Goal: Task Accomplishment & Management: Complete application form

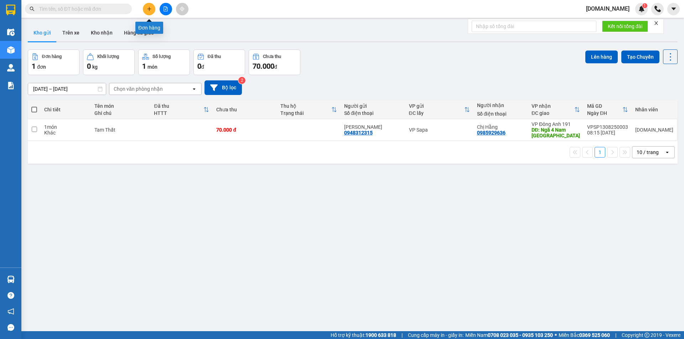
click at [151, 12] on button at bounding box center [149, 9] width 12 height 12
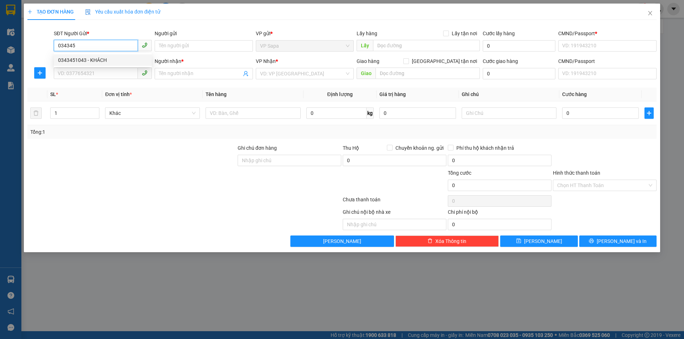
click at [103, 55] on div "0343451043 - KHÁCH" at bounding box center [103, 59] width 98 height 11
type input "0343451043"
type input "KHÁCH"
type input "12345678"
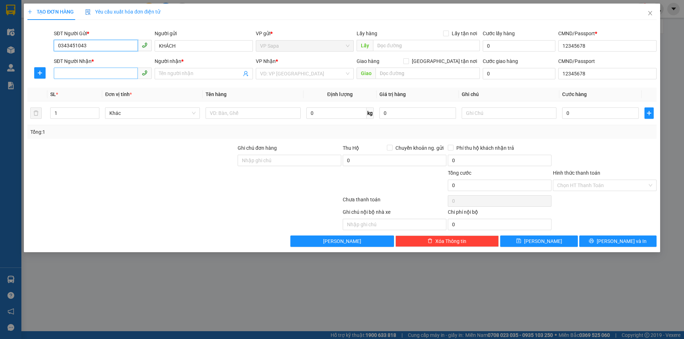
type input "0343451043"
click at [104, 73] on input "SĐT Người Nhận *" at bounding box center [96, 73] width 84 height 11
type input "0927277968"
click at [170, 72] on input "Người nhận *" at bounding box center [200, 74] width 82 height 8
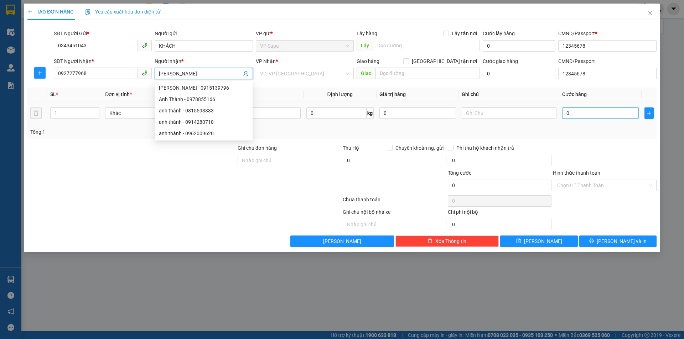
type input "[PERSON_NAME]"
click at [574, 113] on input "0" at bounding box center [600, 113] width 77 height 11
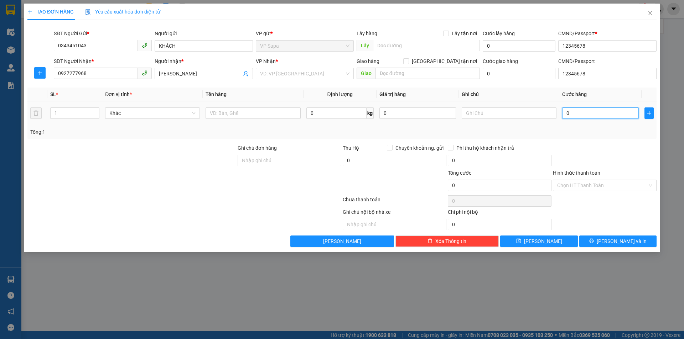
type input "7"
type input "70"
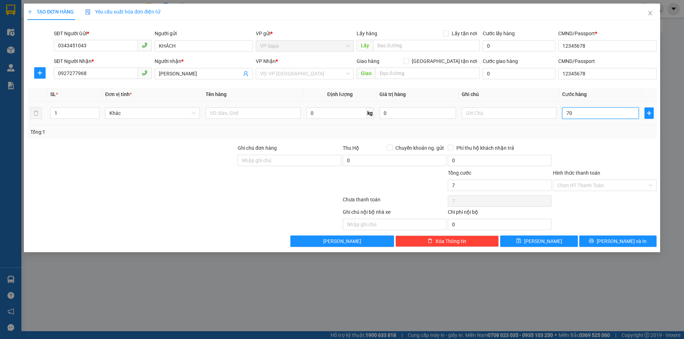
type input "70"
type input "700"
type input "7.000"
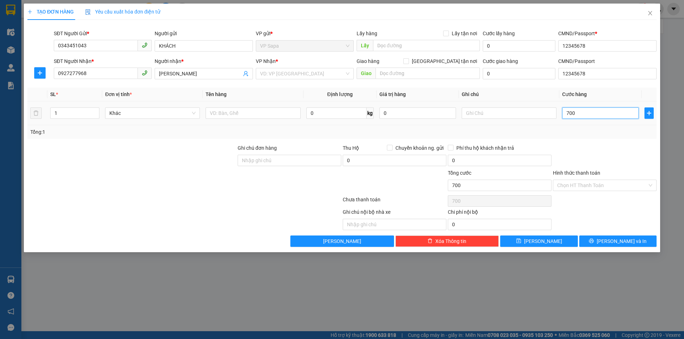
type input "7.000"
type input "70.000"
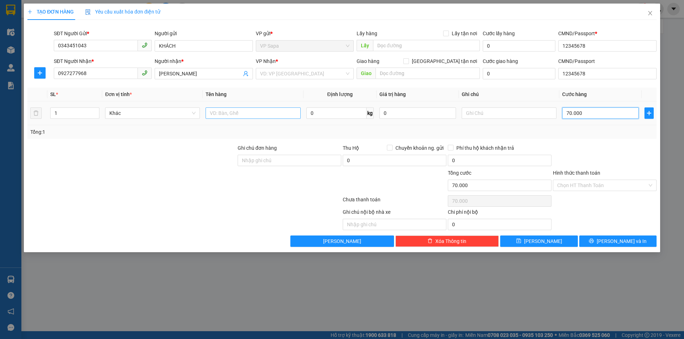
type input "70.000"
click at [243, 110] on input "text" at bounding box center [252, 113] width 95 height 11
type input "cá"
click at [603, 243] on button "[PERSON_NAME] và In" at bounding box center [617, 241] width 77 height 11
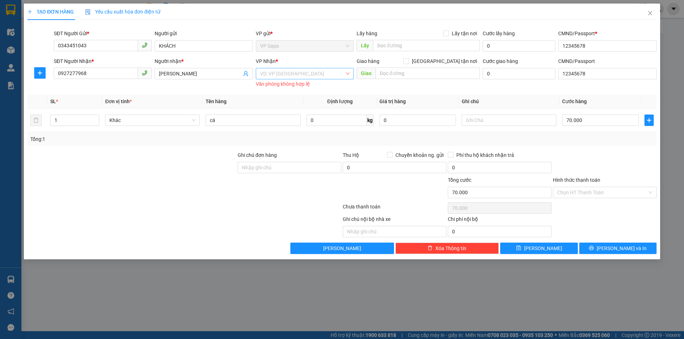
click at [292, 78] on input "search" at bounding box center [302, 73] width 84 height 11
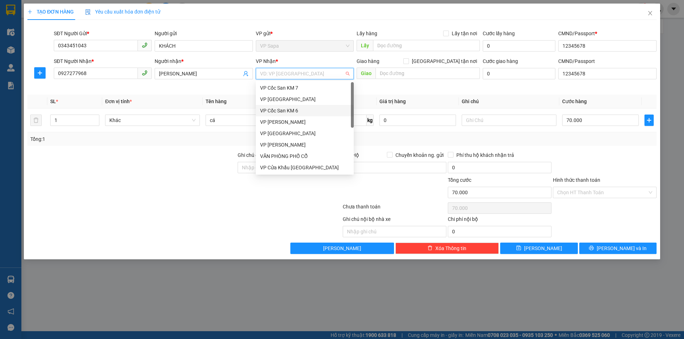
scroll to position [91, 0]
click at [288, 162] on div "VP 105 Hoàng Quốc Việt" at bounding box center [305, 167] width 98 height 11
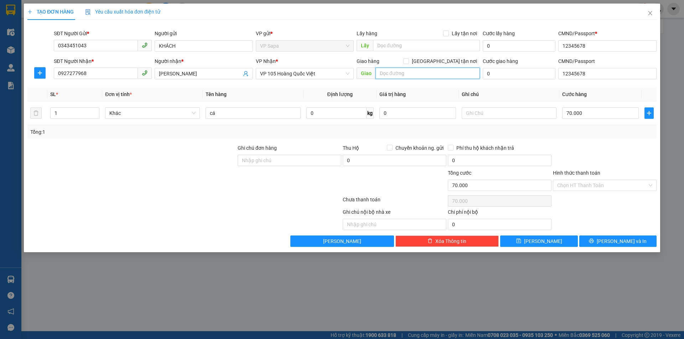
click at [402, 74] on input "text" at bounding box center [427, 73] width 104 height 11
click at [615, 242] on span "[PERSON_NAME] và In" at bounding box center [622, 242] width 50 height 8
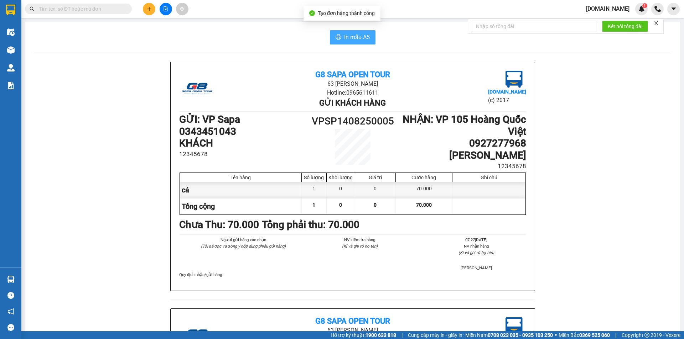
click at [344, 42] on button "In mẫu A5" at bounding box center [353, 37] width 46 height 14
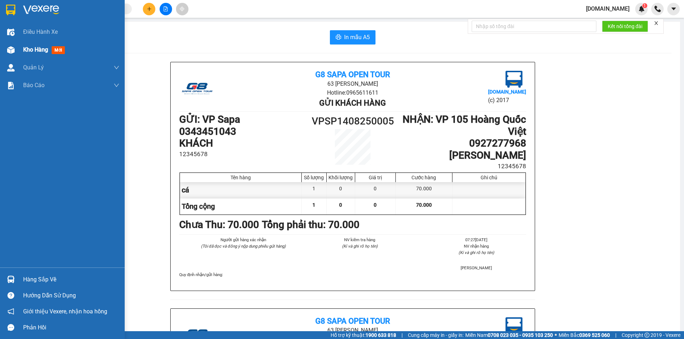
click at [56, 51] on span "mới" at bounding box center [58, 50] width 13 height 8
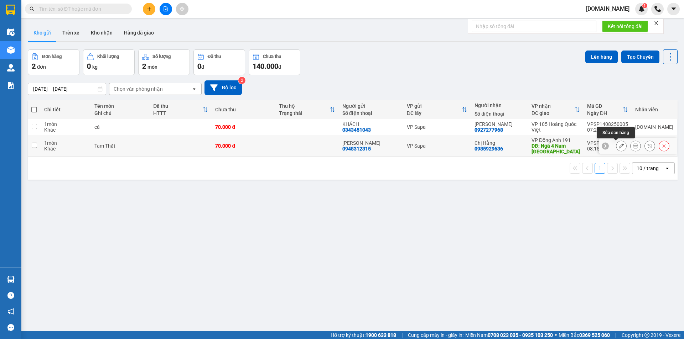
click at [619, 146] on icon at bounding box center [621, 146] width 5 height 5
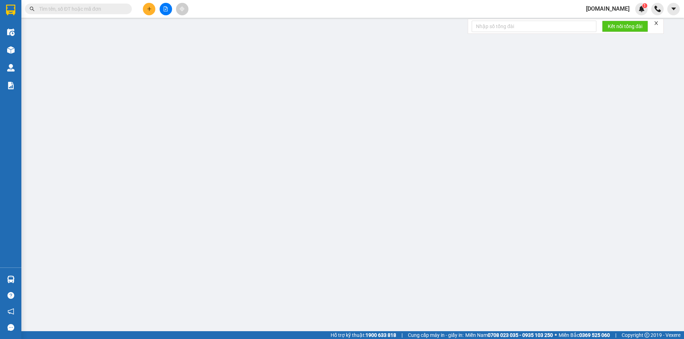
type input "0948312315"
type input "[PERSON_NAME]"
type input "1234567"
type input "0985929636"
type input "Chị Hằng"
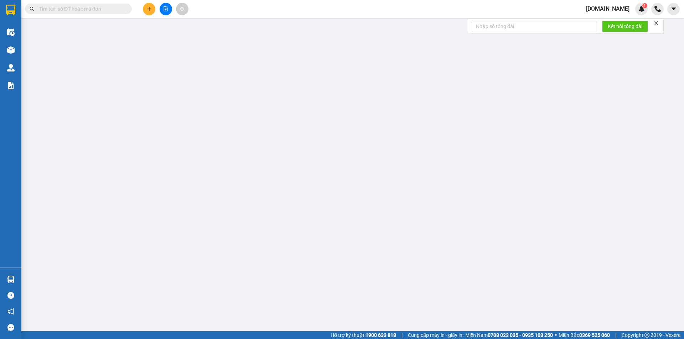
type input "Ngã 4 Nam [GEOGRAPHIC_DATA]"
type input "1234567"
type input "70.000"
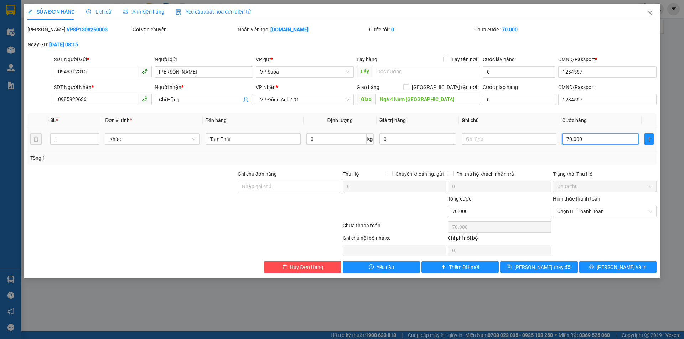
click at [569, 140] on input "70.000" at bounding box center [600, 139] width 77 height 11
type input "0"
type input "02"
type input "2"
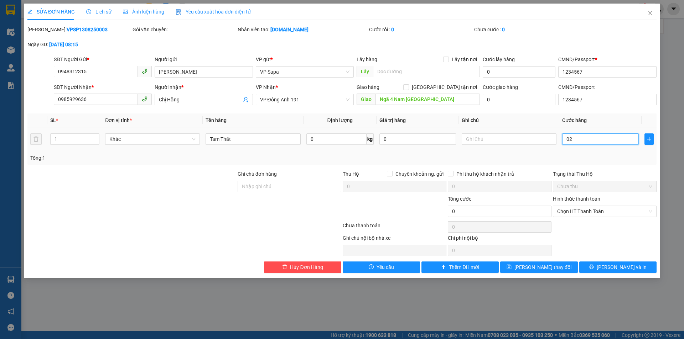
type input "2"
type input "020"
type input "20"
type input "2"
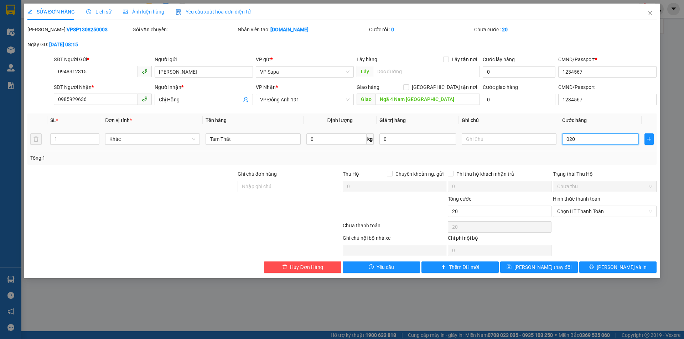
type input "2"
type input "02"
type input "0"
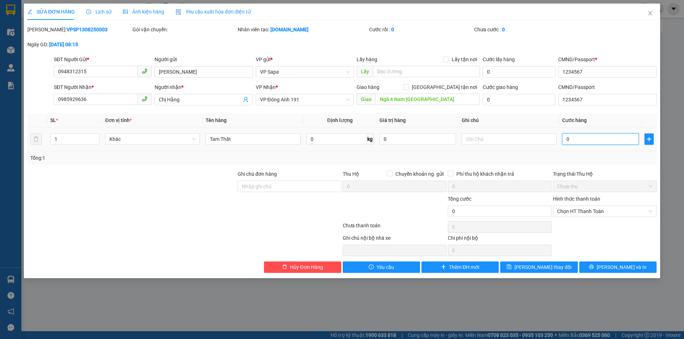
click at [564, 141] on input "0" at bounding box center [600, 139] width 77 height 11
type input "20"
type input "200"
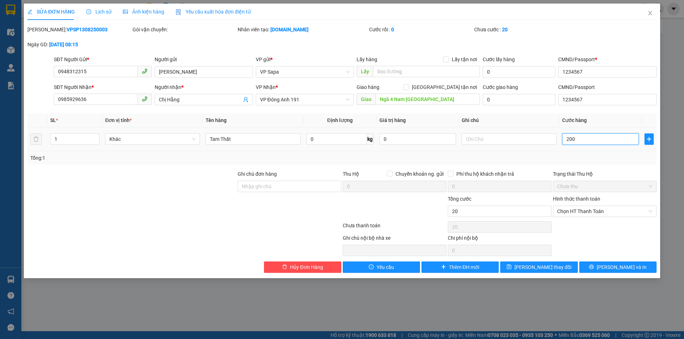
type input "200"
type input "2.000"
type input "20.000"
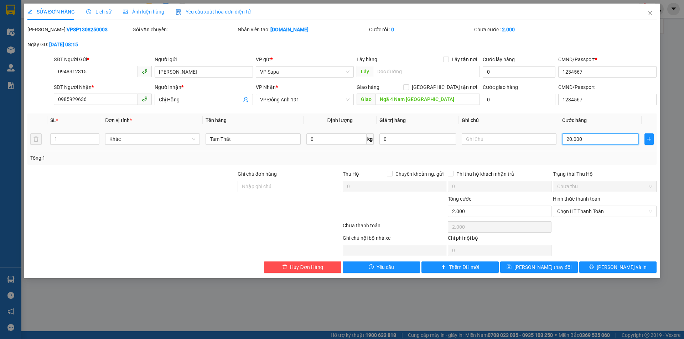
type input "20.000"
click at [559, 271] on button "[PERSON_NAME] thay đổi" at bounding box center [538, 267] width 77 height 11
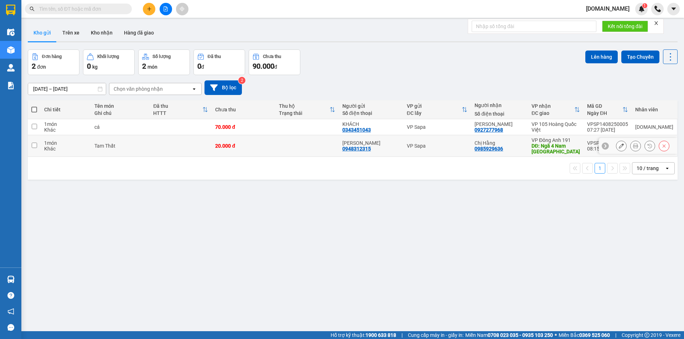
click at [35, 149] on td at bounding box center [34, 146] width 13 height 22
checkbox input "true"
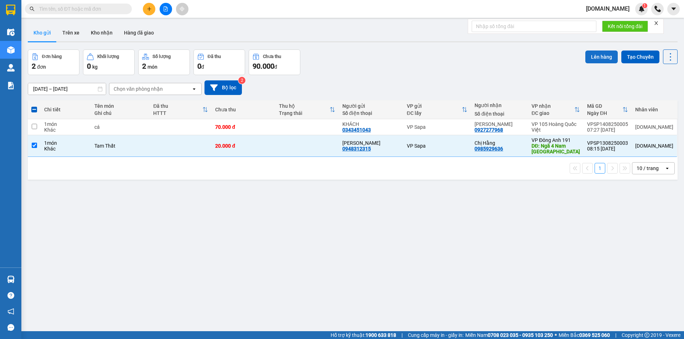
click at [598, 57] on button "Lên hàng" at bounding box center [601, 57] width 32 height 13
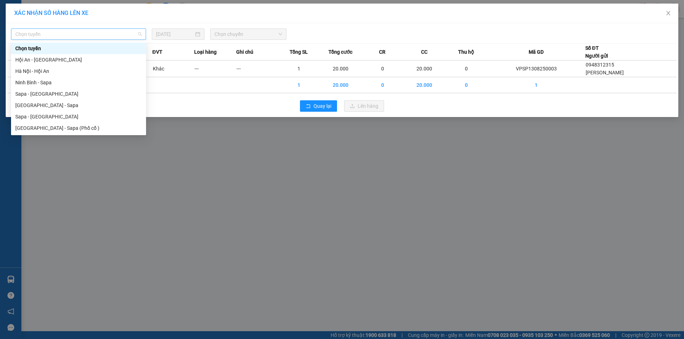
click at [93, 33] on span "Chọn tuyến" at bounding box center [78, 34] width 126 height 11
click at [43, 118] on div "Sapa - [GEOGRAPHIC_DATA]" at bounding box center [78, 117] width 126 height 8
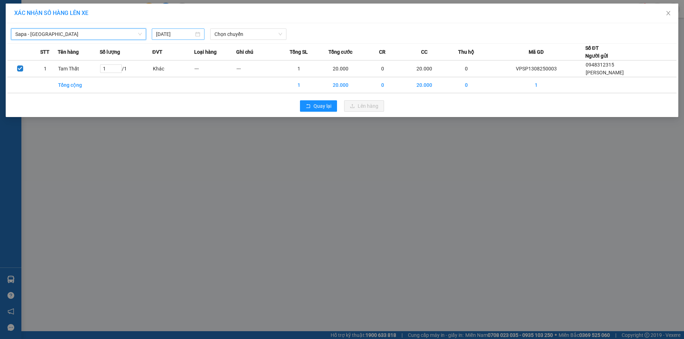
click at [197, 36] on div "[DATE]" at bounding box center [178, 34] width 44 height 8
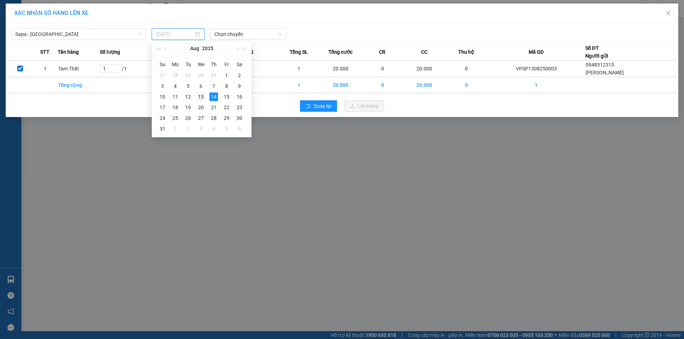
click at [199, 97] on div "13" at bounding box center [201, 97] width 9 height 9
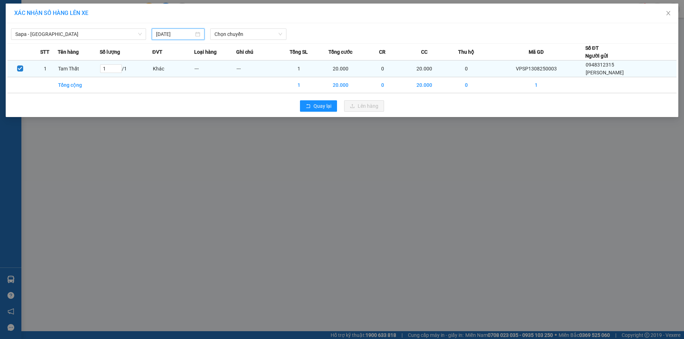
type input "[DATE]"
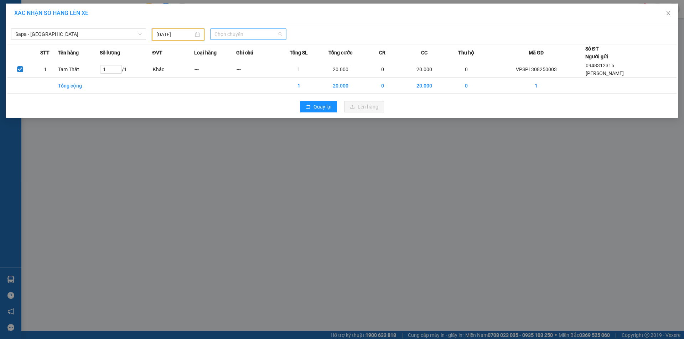
click at [232, 34] on span "Chọn chuyến" at bounding box center [248, 34] width 68 height 11
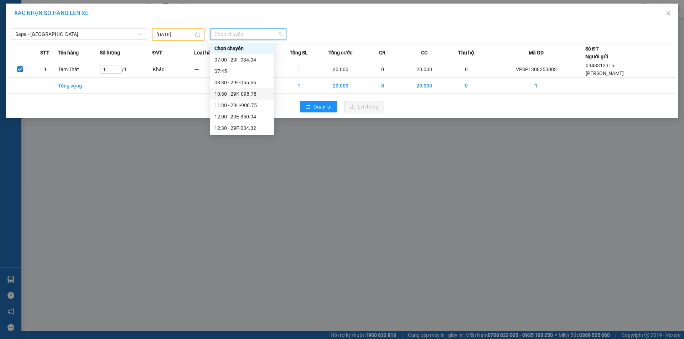
click at [231, 97] on div "10:30 - 29K-098.78" at bounding box center [242, 94] width 56 height 8
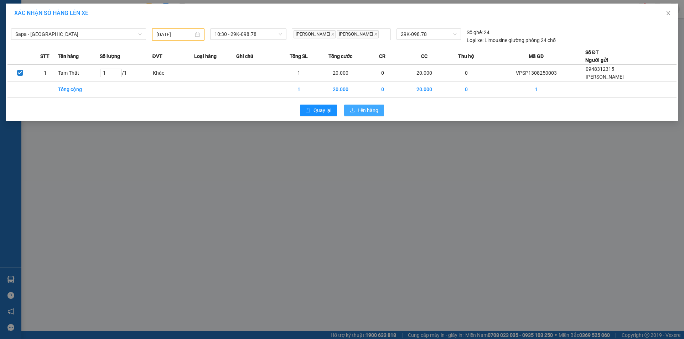
click at [371, 110] on span "Lên hàng" at bounding box center [368, 110] width 21 height 8
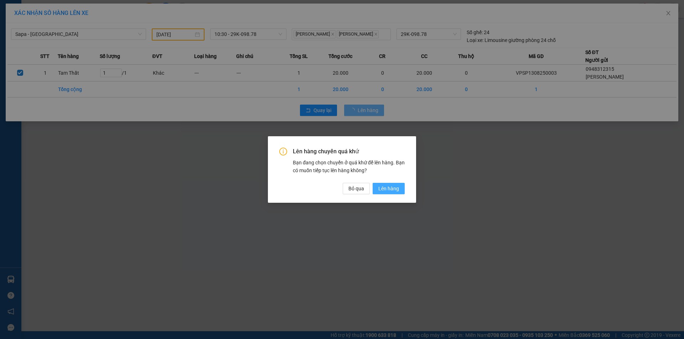
drag, startPoint x: 391, startPoint y: 187, endPoint x: 355, endPoint y: 183, distance: 36.2
click at [390, 187] on span "Lên hàng" at bounding box center [388, 189] width 21 height 8
